Goal: Information Seeking & Learning: Find specific fact

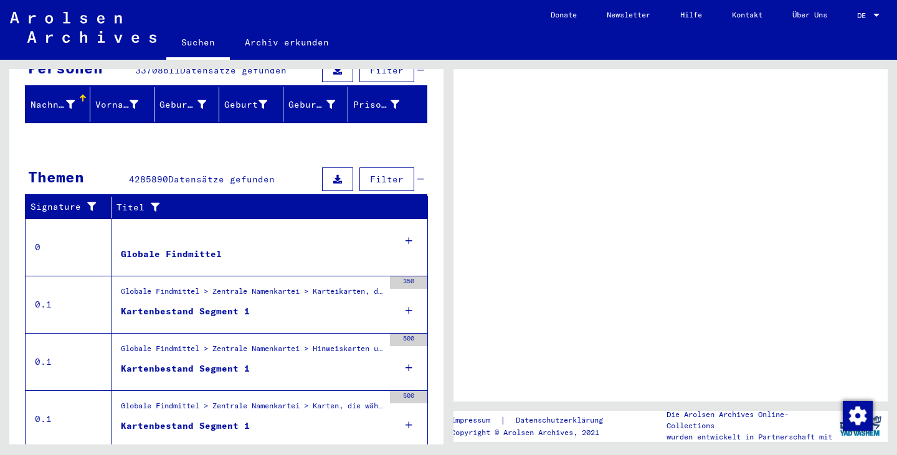
scroll to position [148, 0]
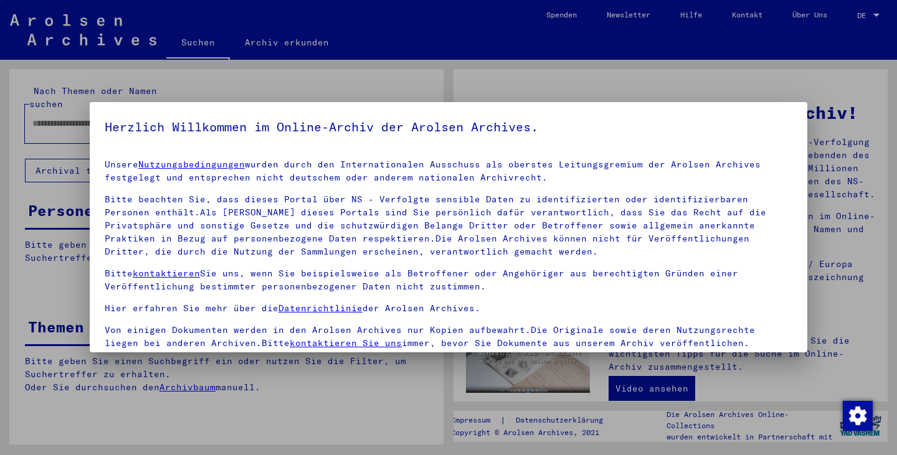
type input "**********"
drag, startPoint x: 441, startPoint y: 250, endPoint x: 428, endPoint y: 362, distance: 112.8
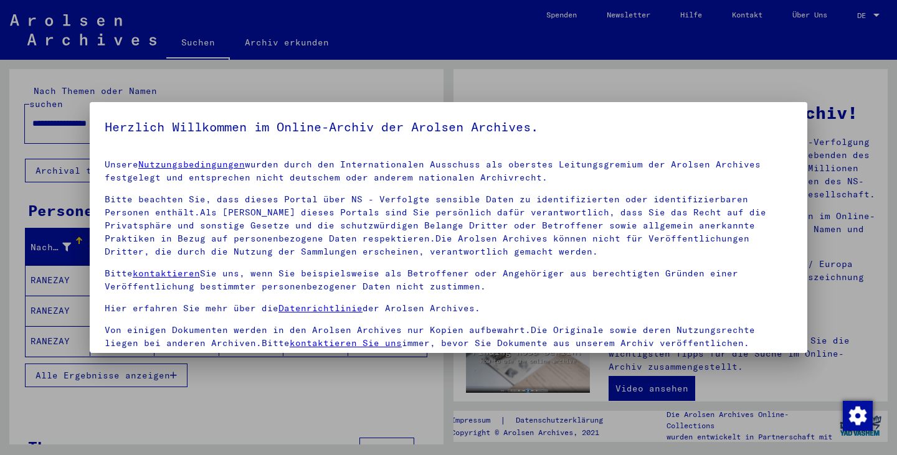
click at [783, 242] on mat-dialog-content "Unsere Nutzungsbedingungen wurden durch den Internationalen Ausschuss als obers…" at bounding box center [448, 297] width 717 height 296
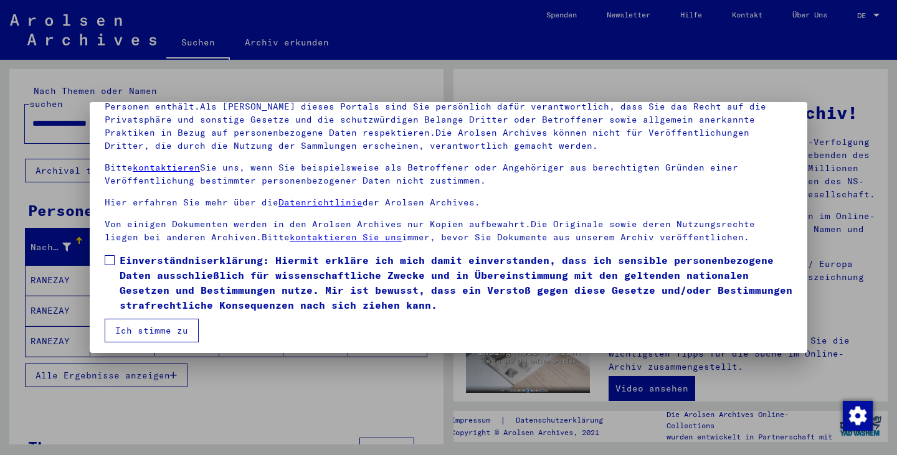
scroll to position [108, 0]
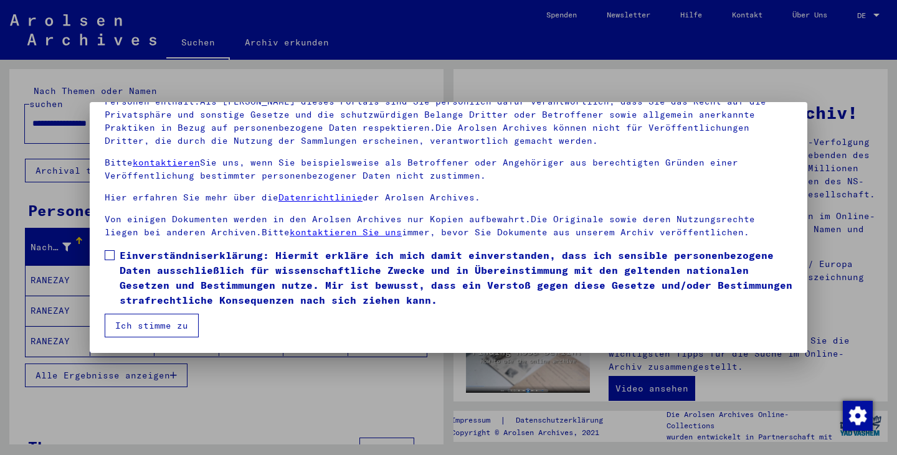
click at [113, 253] on span at bounding box center [110, 255] width 10 height 10
click at [148, 319] on button "Ich stimme zu" at bounding box center [152, 326] width 94 height 24
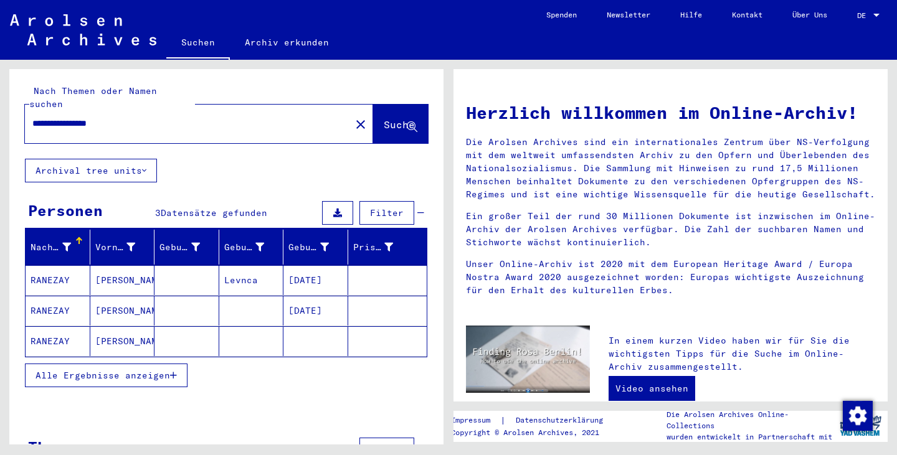
click at [323, 274] on mat-cell "[DATE]" at bounding box center [315, 280] width 65 height 30
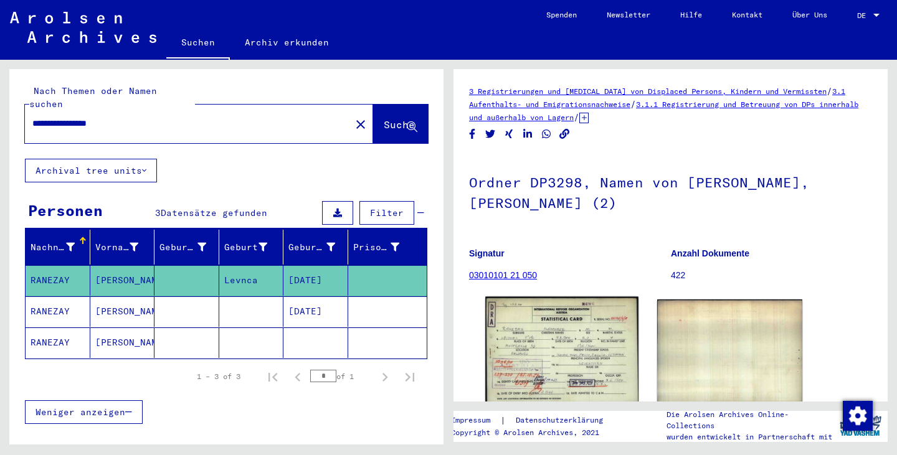
click at [551, 332] on img at bounding box center [561, 351] width 153 height 108
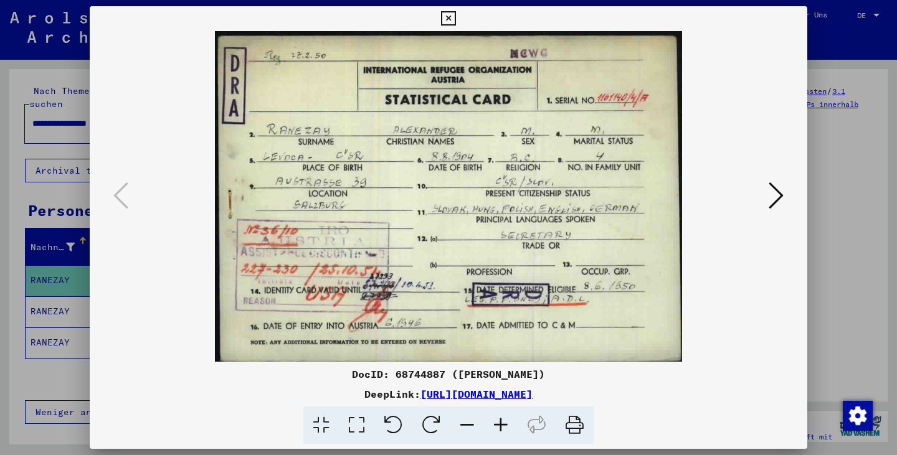
click at [779, 194] on icon at bounding box center [775, 196] width 15 height 30
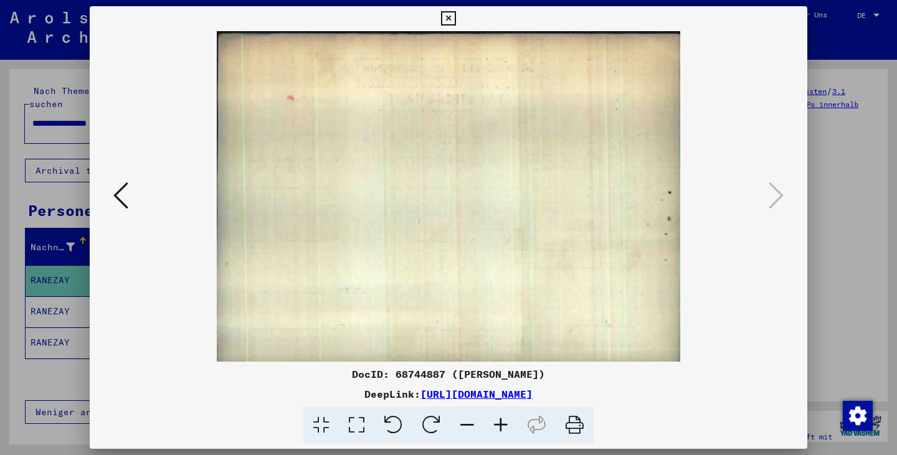
click at [858, 168] on div at bounding box center [448, 227] width 897 height 455
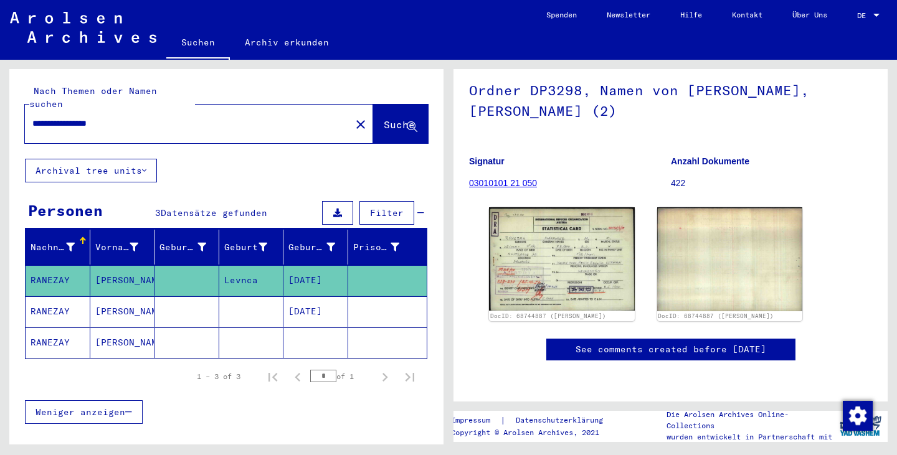
scroll to position [153, 0]
click at [113, 302] on mat-cell "[PERSON_NAME]" at bounding box center [122, 311] width 65 height 31
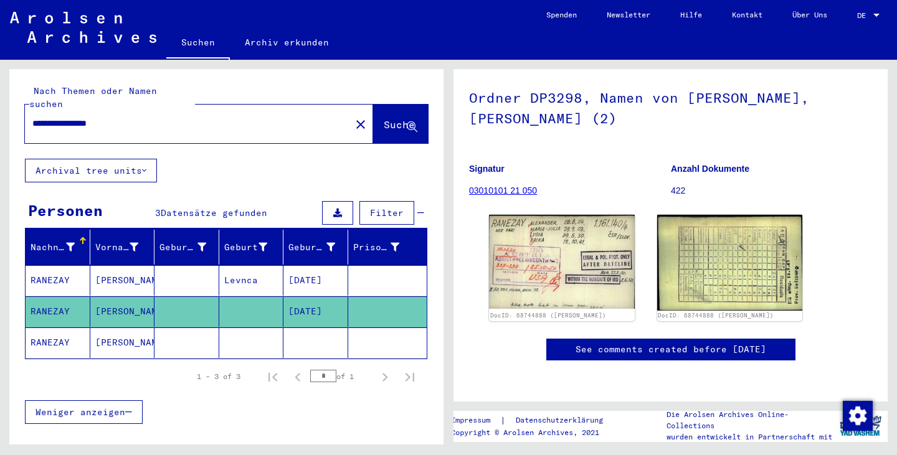
scroll to position [134, 0]
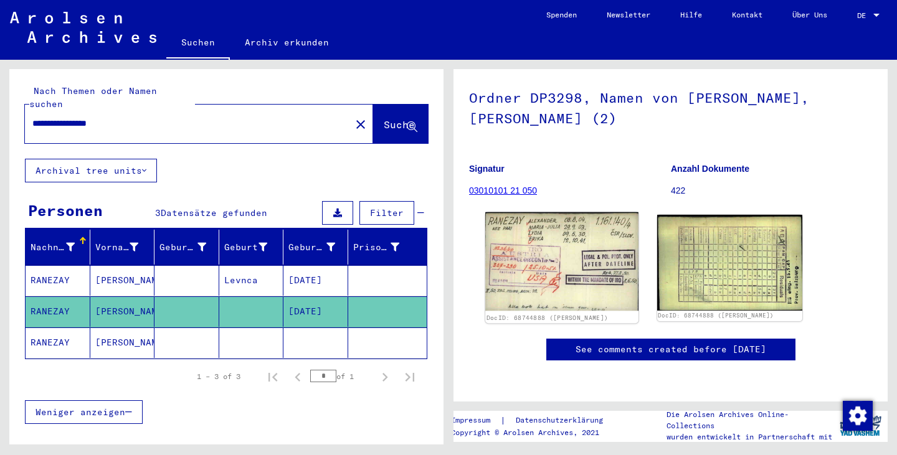
click at [509, 212] on img at bounding box center [561, 261] width 153 height 99
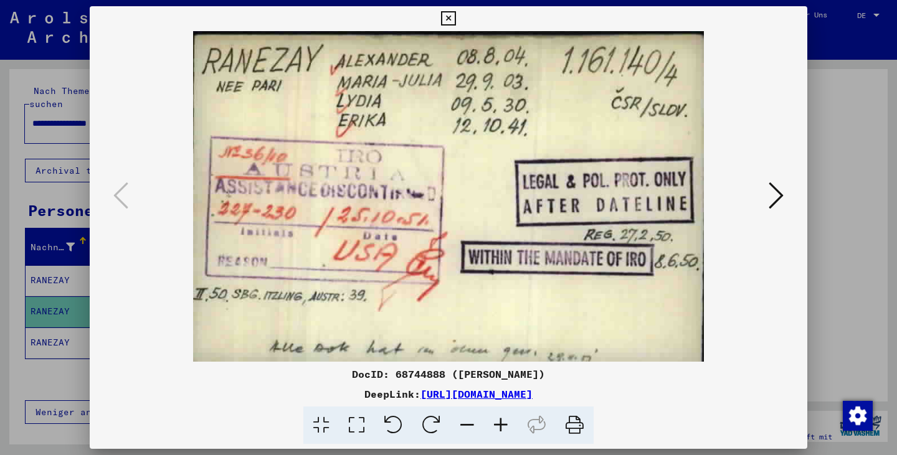
click at [775, 194] on icon at bounding box center [775, 196] width 15 height 30
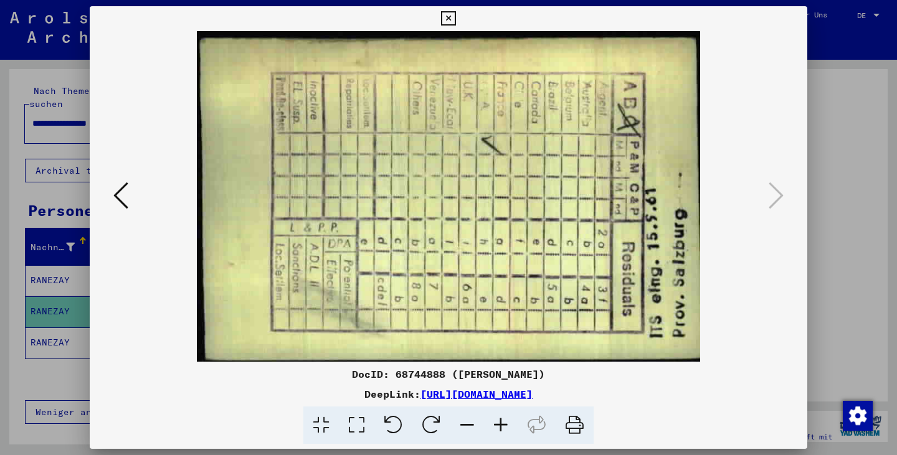
click at [117, 209] on icon at bounding box center [120, 196] width 15 height 30
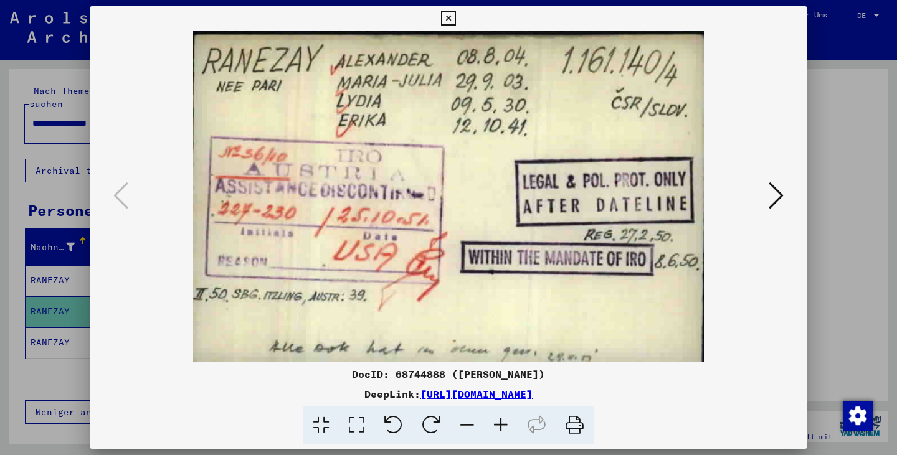
click at [81, 110] on div at bounding box center [448, 227] width 897 height 455
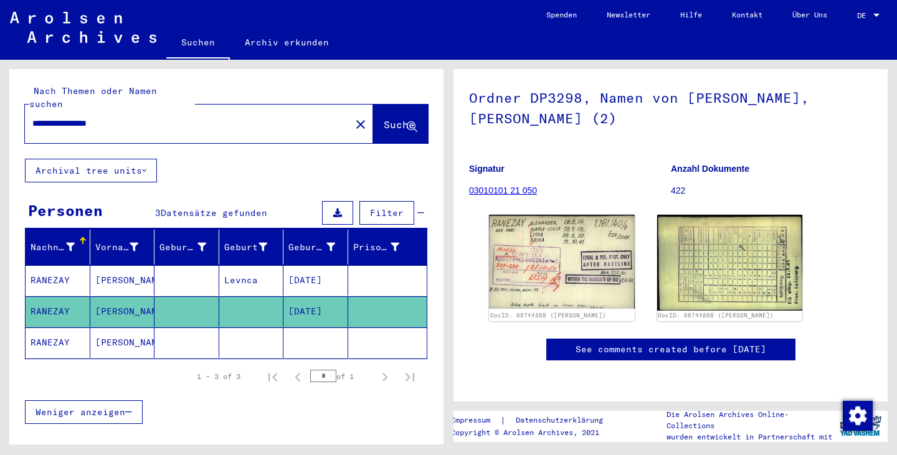
click at [219, 272] on mat-cell "Levnca" at bounding box center [251, 280] width 65 height 31
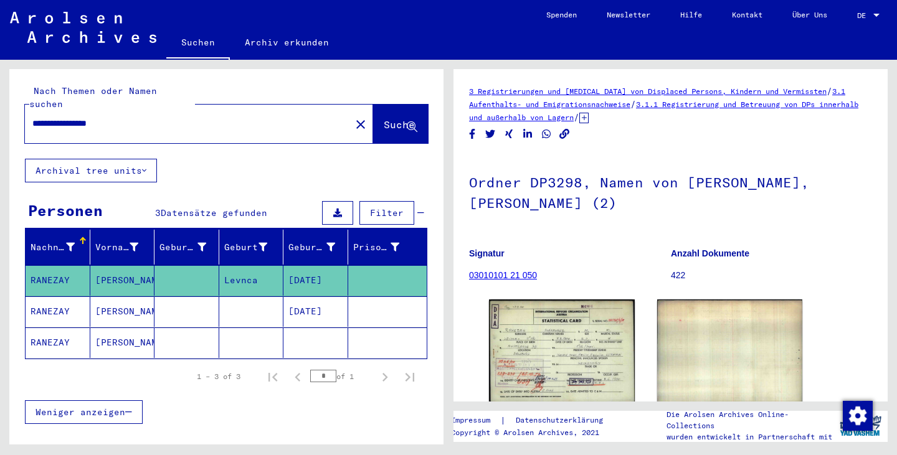
click at [166, 340] on mat-cell at bounding box center [186, 343] width 65 height 31
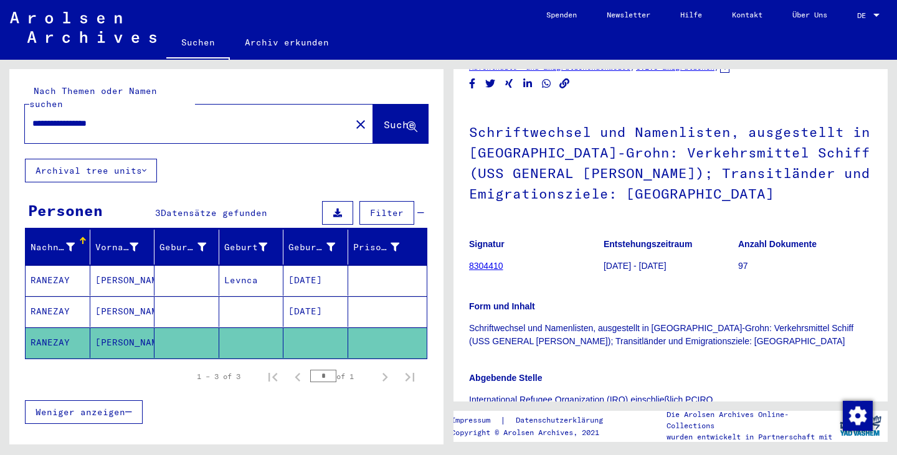
scroll to position [52, 0]
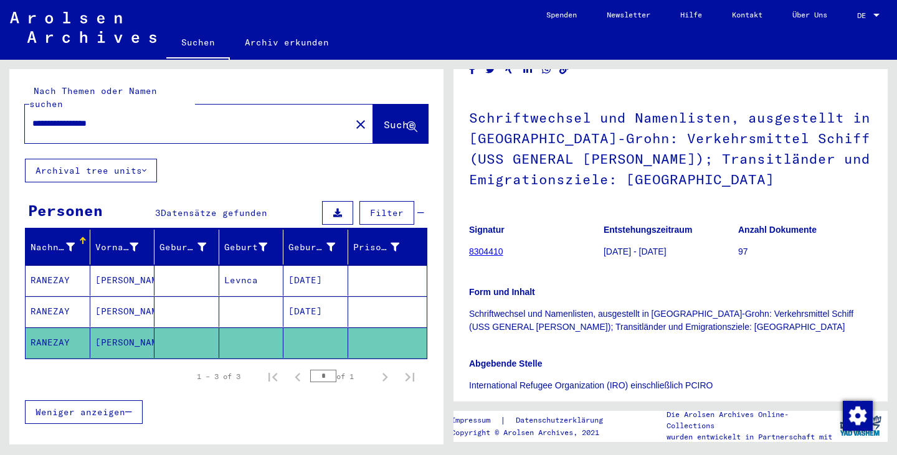
click at [144, 296] on mat-cell "[PERSON_NAME]" at bounding box center [122, 311] width 65 height 31
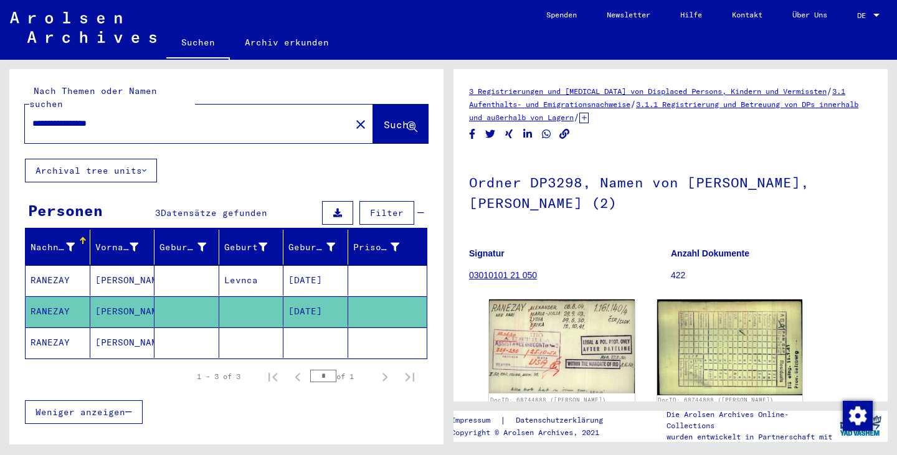
click at [157, 267] on mat-cell at bounding box center [186, 280] width 65 height 31
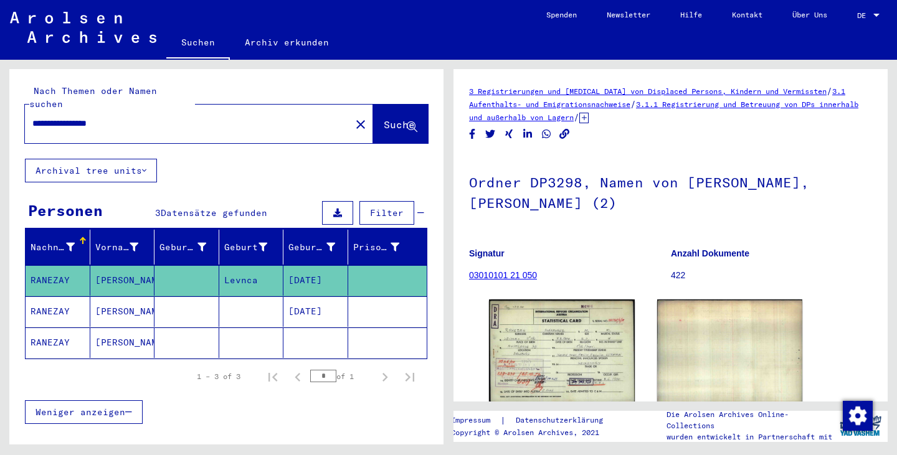
scroll to position [2, 0]
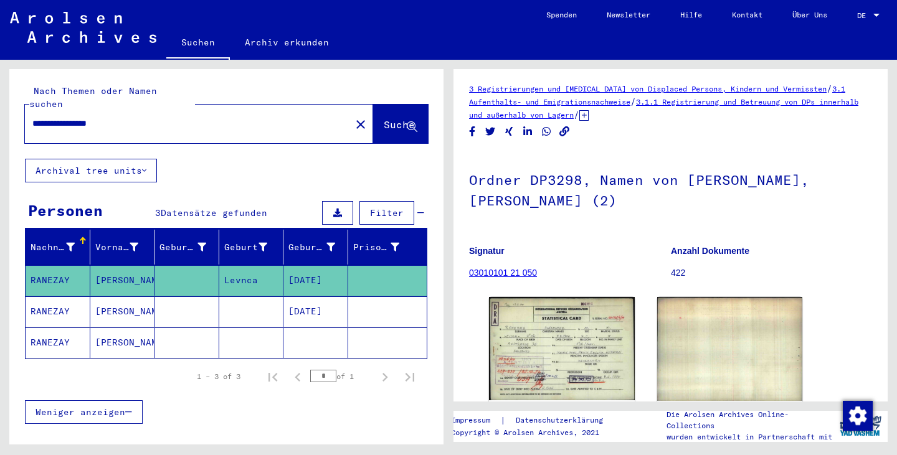
drag, startPoint x: 876, startPoint y: 116, endPoint x: 876, endPoint y: 131, distance: 15.0
click at [876, 131] on yv-its-full-details "3 Registrierungen und Akten von Displaced Persons, Kindern und Vermissten / 3.1…" at bounding box center [670, 279] width 434 height 394
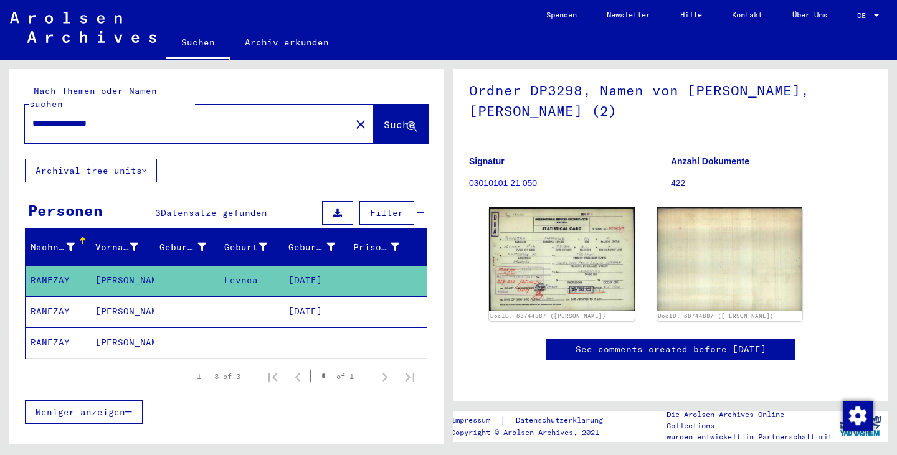
scroll to position [169, 0]
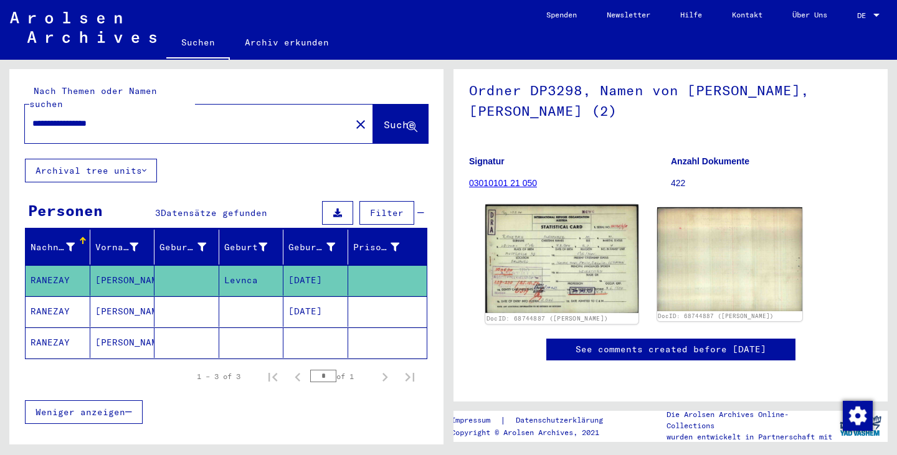
click at [596, 205] on img at bounding box center [561, 259] width 153 height 108
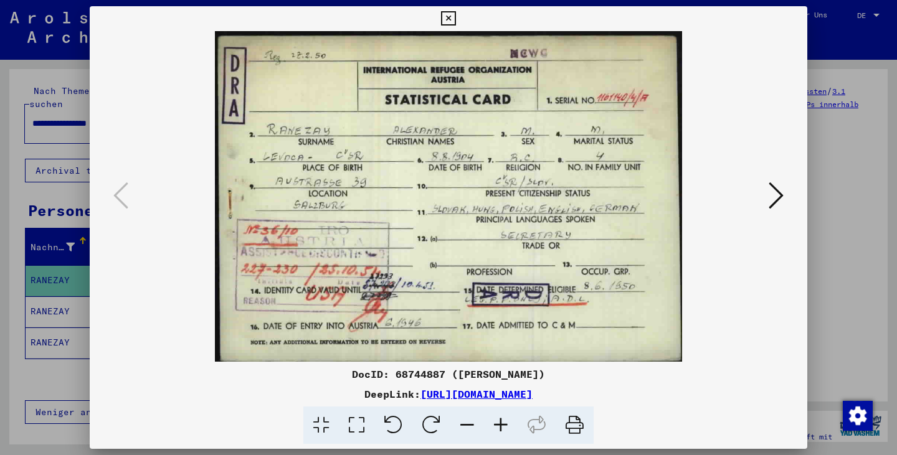
scroll to position [169, 0]
